Goal: Task Accomplishment & Management: Use online tool/utility

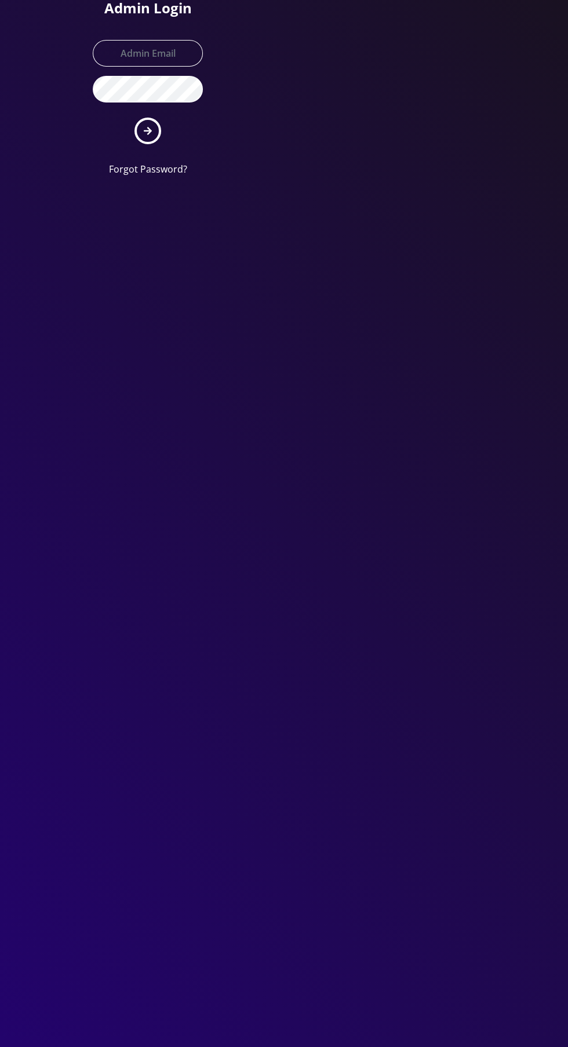
click at [140, 17] on h1 "Admin Login" at bounding box center [148, 8] width 110 height 17
click at [140, 54] on input "text" at bounding box center [148, 53] width 110 height 27
type input "[EMAIL_ADDRESS][DOMAIN_NAME]"
click at [134, 118] on button "submit" at bounding box center [147, 131] width 27 height 27
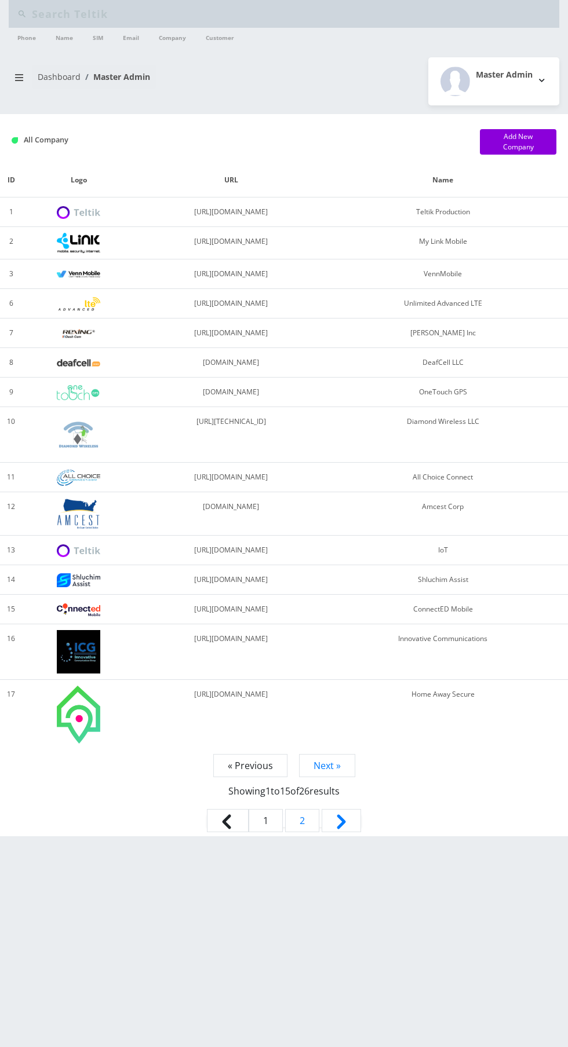
type input "[PERSON_NAME]"
click at [43, 76] on link "Dashboard" at bounding box center [59, 76] width 43 height 11
click at [22, 71] on button "breadcrumb" at bounding box center [19, 78] width 21 height 22
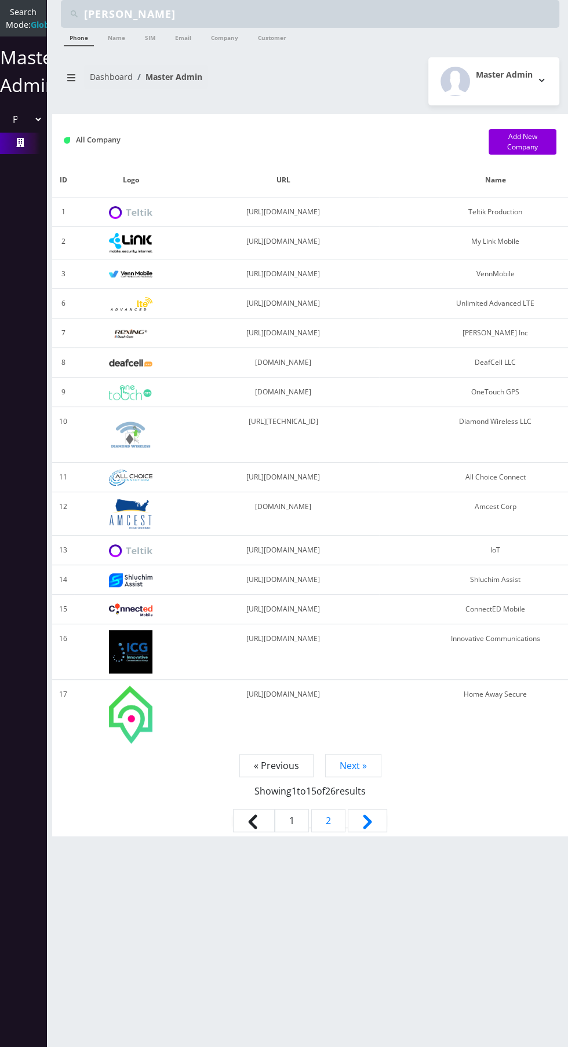
click at [21, 127] on select "Please select a Company Teltik Production My Link Mobile VennMobile Unlimited A…" at bounding box center [22, 119] width 39 height 22
select select "13"
click at [3, 121] on select "Please select a Company Teltik Production My Link Mobile VennMobile Unlimited A…" at bounding box center [22, 119] width 39 height 22
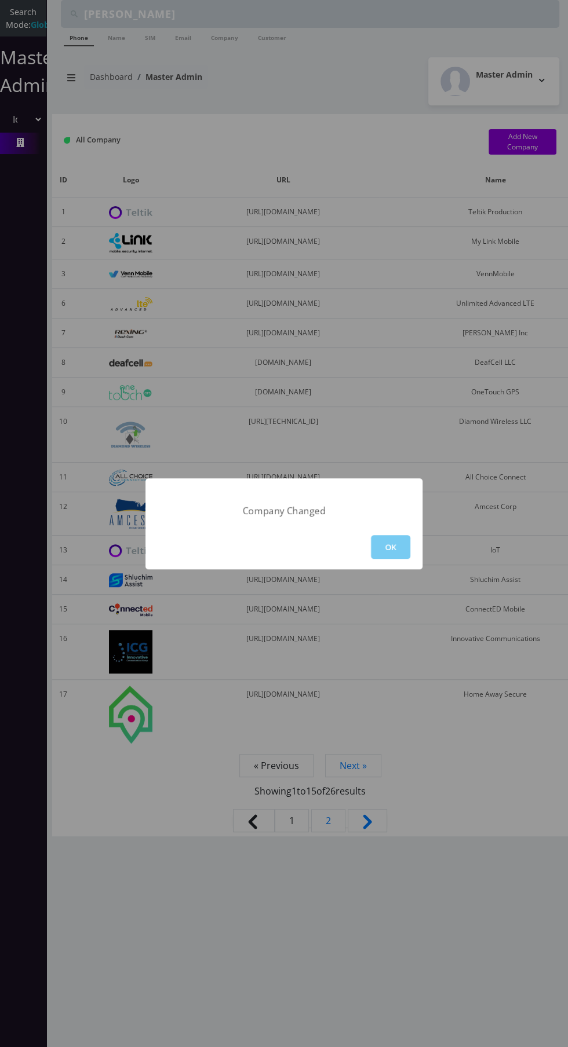
click at [389, 546] on button "OK" at bounding box center [390, 547] width 39 height 24
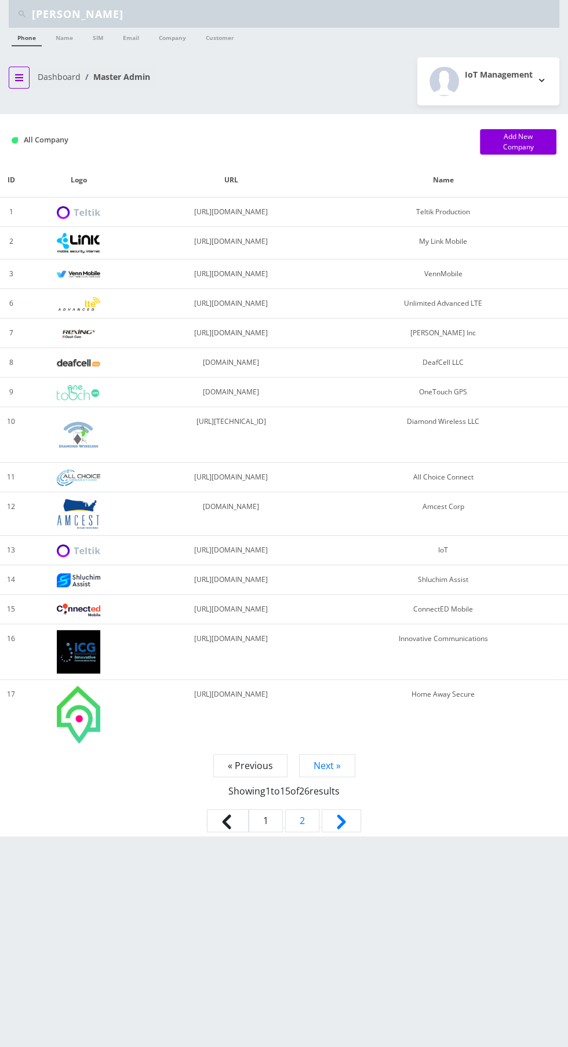
click at [19, 70] on button "breadcrumb" at bounding box center [19, 78] width 21 height 22
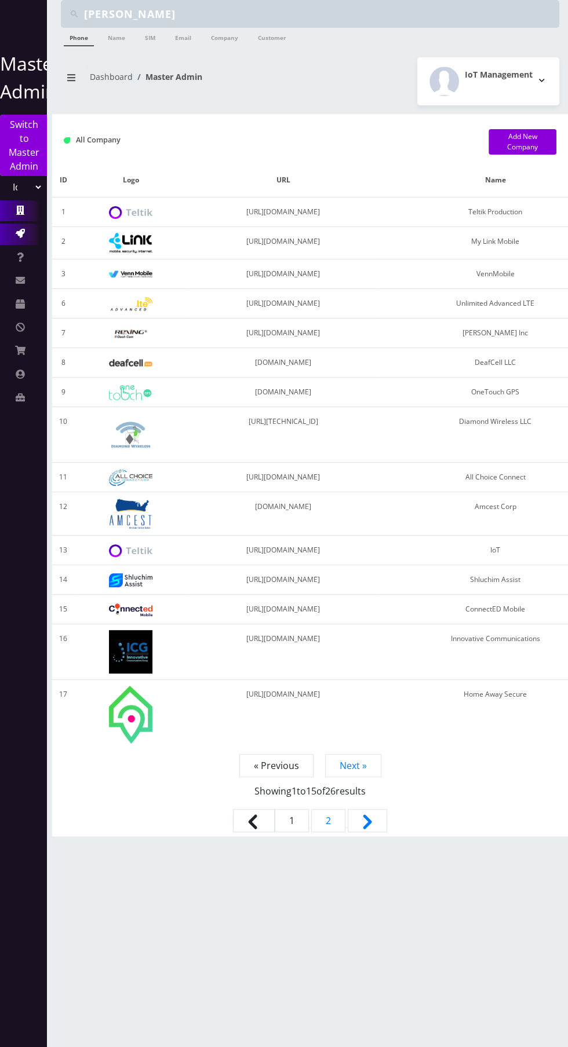
click at [19, 232] on icon at bounding box center [20, 233] width 9 height 9
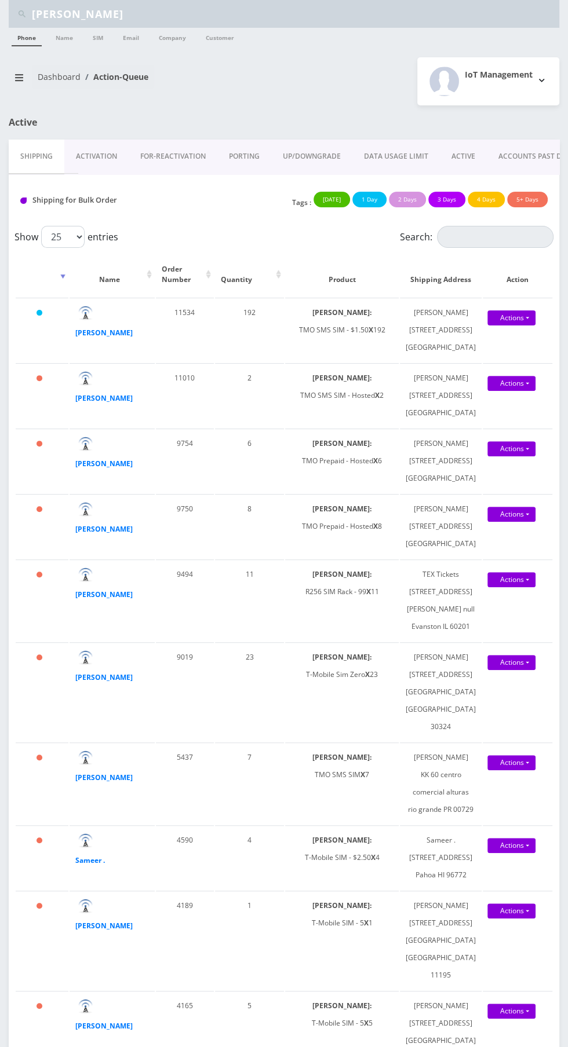
click at [103, 156] on link "Activation" at bounding box center [96, 157] width 64 height 34
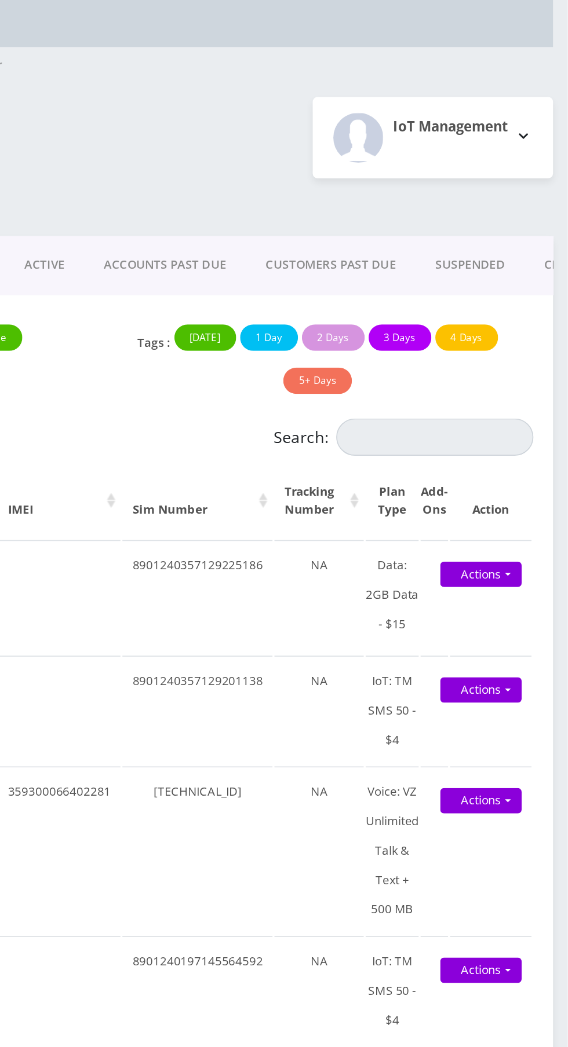
scroll to position [0, 232]
click at [305, 154] on link "ACCOUNTS PAST DUE" at bounding box center [303, 157] width 96 height 34
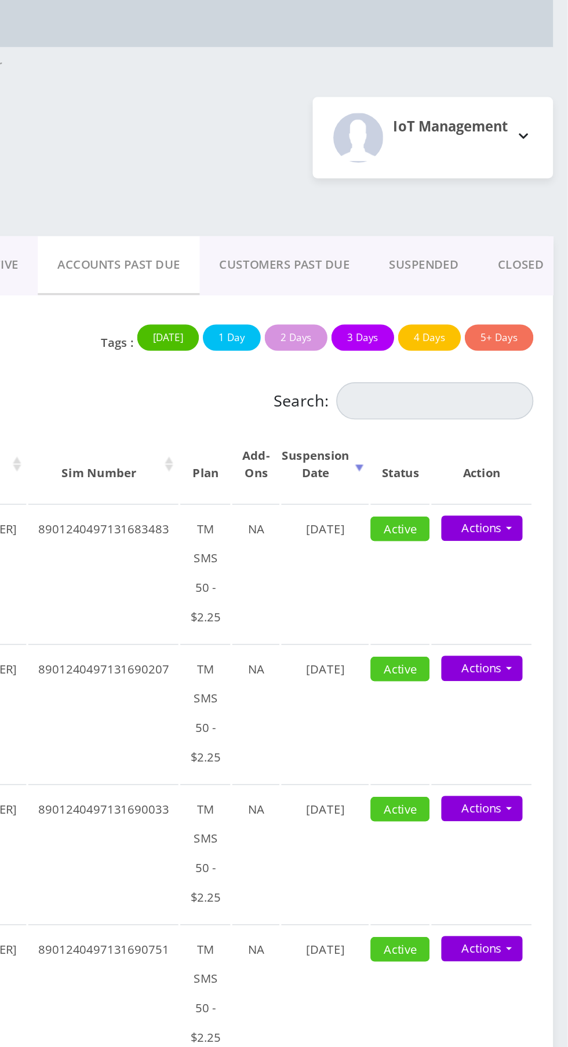
click at [394, 154] on link "CUSTOMERS PAST DUE" at bounding box center [400, 157] width 100 height 34
